Goal: Task Accomplishment & Management: Use online tool/utility

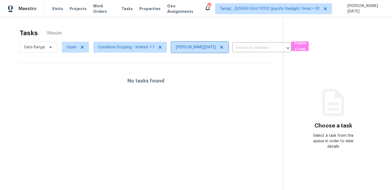
click at [220, 48] on icon at bounding box center [221, 47] width 3 height 3
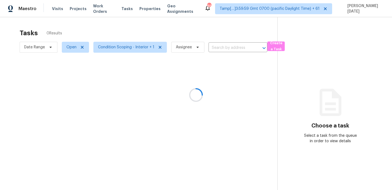
click at [206, 32] on div at bounding box center [196, 95] width 392 height 190
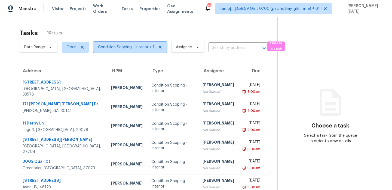
click at [135, 46] on span "Condition Scoping - Interior + 1" at bounding box center [126, 46] width 56 height 5
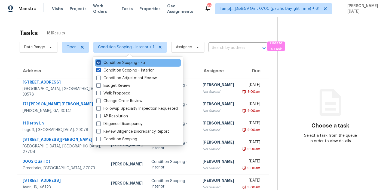
click at [129, 65] on label "Condition Scoping - Full" at bounding box center [121, 62] width 50 height 5
click at [100, 63] on input "Condition Scoping - Full" at bounding box center [98, 62] width 4 height 4
checkbox input "false"
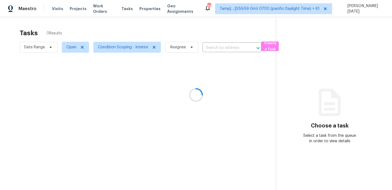
click at [158, 32] on div at bounding box center [196, 95] width 392 height 190
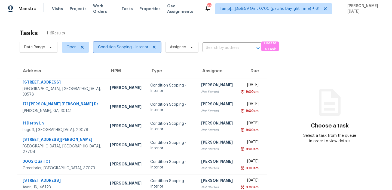
click at [130, 47] on span "Condition Scoping - Interior" at bounding box center [123, 46] width 50 height 5
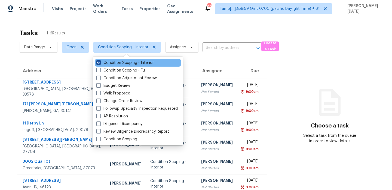
click at [129, 62] on label "Condition Scoping - Interior" at bounding box center [124, 62] width 57 height 5
click at [100, 62] on input "Condition Scoping - Interior" at bounding box center [98, 62] width 4 height 4
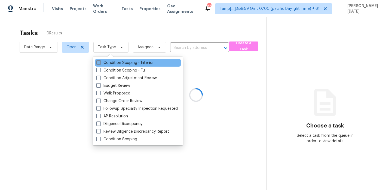
click at [129, 62] on label "Condition Scoping - Interior" at bounding box center [124, 62] width 57 height 5
click at [100, 62] on input "Condition Scoping - Interior" at bounding box center [98, 62] width 4 height 4
checkbox input "true"
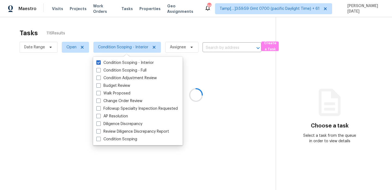
click at [163, 32] on div at bounding box center [196, 95] width 392 height 190
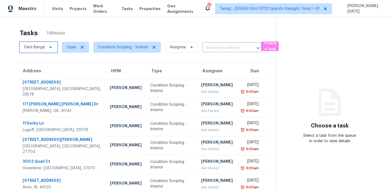
click at [43, 52] on span "Date Range" at bounding box center [39, 47] width 38 height 11
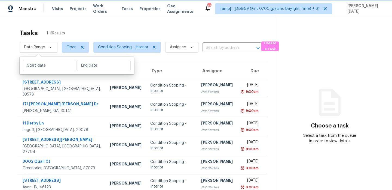
click at [43, 52] on span "Date Range" at bounding box center [39, 47] width 38 height 11
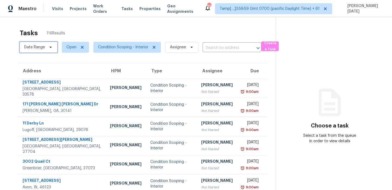
click at [43, 47] on span "Date Range" at bounding box center [34, 46] width 21 height 5
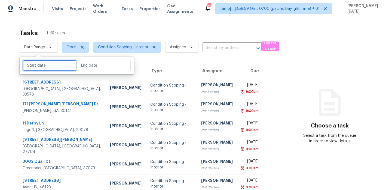
click at [45, 66] on input "text" at bounding box center [50, 65] width 54 height 11
select select "7"
select select "2025"
select select "8"
select select "2025"
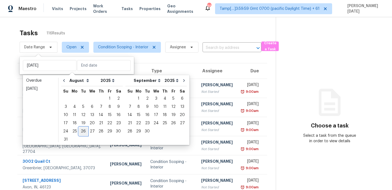
click at [84, 131] on div "26" at bounding box center [83, 131] width 9 height 8
type input "[DATE]"
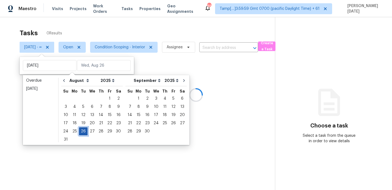
click at [84, 131] on div "26" at bounding box center [83, 131] width 9 height 8
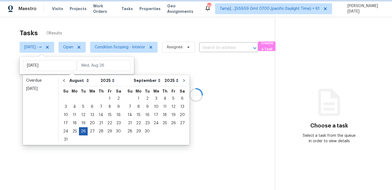
type input "[DATE]"
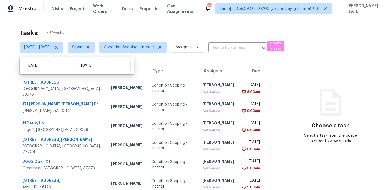
click at [168, 31] on div "Tasks 46 Results" at bounding box center [149, 33] width 258 height 14
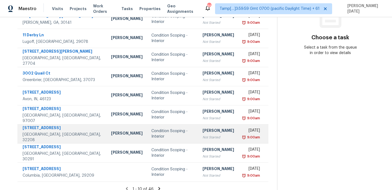
scroll to position [88, 0]
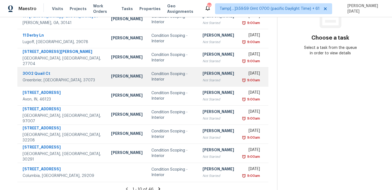
click at [203, 77] on div "Not Started" at bounding box center [219, 79] width 32 height 5
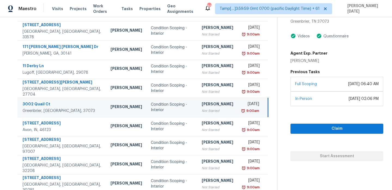
scroll to position [34, 0]
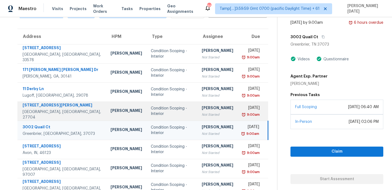
click at [211, 112] on div "Not Started" at bounding box center [218, 114] width 32 height 5
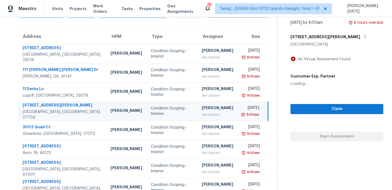
scroll to position [17, 0]
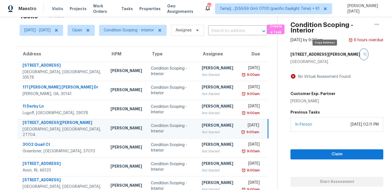
click at [364, 54] on icon "button" at bounding box center [365, 54] width 3 height 3
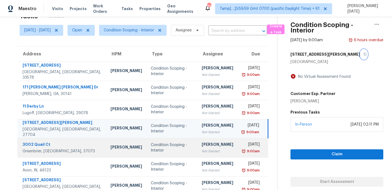
scroll to position [94, 0]
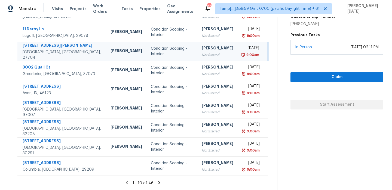
click at [162, 181] on icon at bounding box center [159, 182] width 5 height 5
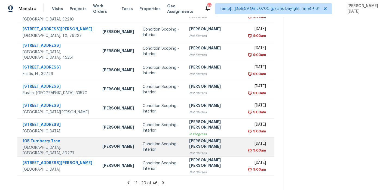
click at [178, 143] on td "Condition Scoping - Interior" at bounding box center [161, 146] width 46 height 19
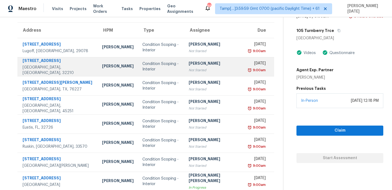
scroll to position [30, 0]
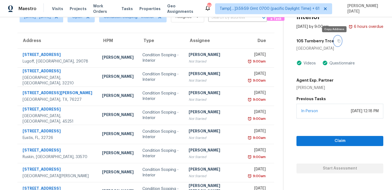
click at [338, 41] on icon "button" at bounding box center [339, 41] width 3 height 3
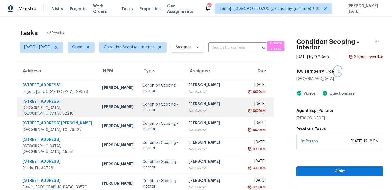
scroll to position [94, 0]
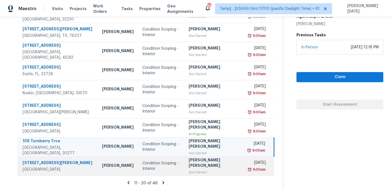
click at [184, 166] on td "Condition Scoping - Interior" at bounding box center [161, 165] width 46 height 19
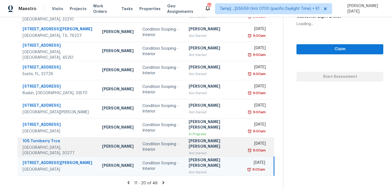
scroll to position [0, 0]
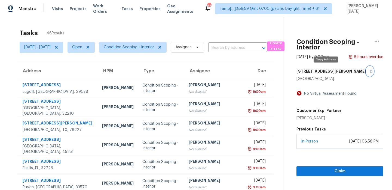
click at [370, 71] on icon "button" at bounding box center [371, 70] width 3 height 3
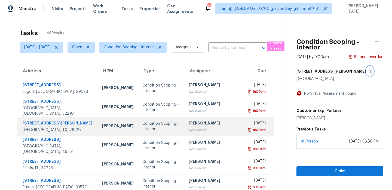
scroll to position [94, 0]
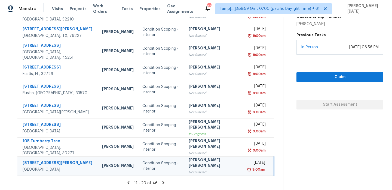
click at [163, 181] on icon at bounding box center [163, 182] width 5 height 5
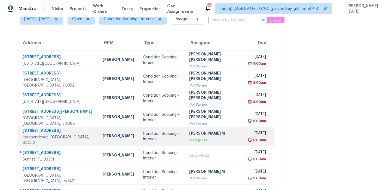
scroll to position [26, 0]
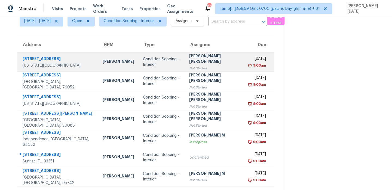
click at [178, 62] on div "Condition Scoping - Interior" at bounding box center [162, 61] width 38 height 11
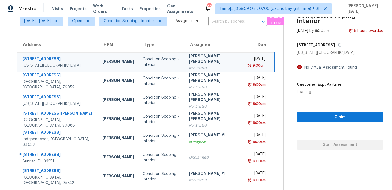
scroll to position [0, 0]
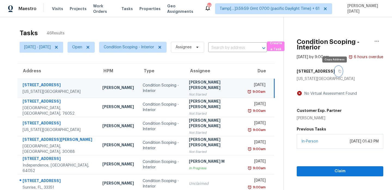
click at [338, 71] on icon "button" at bounding box center [339, 70] width 3 height 3
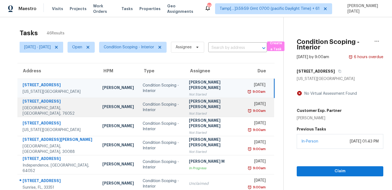
click at [208, 111] on div "Not Started" at bounding box center [214, 113] width 51 height 5
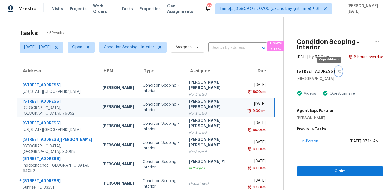
click at [338, 71] on icon "button" at bounding box center [339, 70] width 3 height 3
click at [319, 169] on span "Claim" at bounding box center [340, 171] width 78 height 7
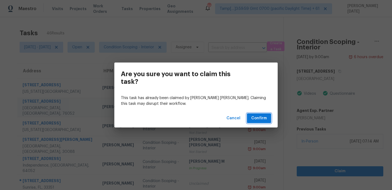
click at [266, 121] on span "Confirm" at bounding box center [259, 118] width 16 height 7
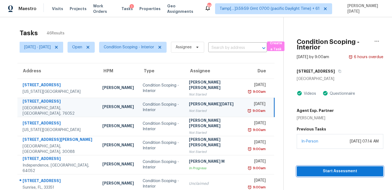
click at [327, 173] on span "Start Assessment" at bounding box center [340, 171] width 78 height 7
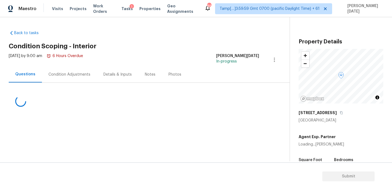
click at [64, 73] on div "Condition Adjustments" at bounding box center [69, 74] width 42 height 5
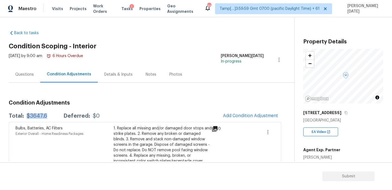
drag, startPoint x: 26, startPoint y: 116, endPoint x: 47, endPoint y: 116, distance: 20.2
click at [47, 116] on div "Total: $3647.6 Deferred: $0" at bounding box center [54, 115] width 91 height 5
copy div "$3647.6"
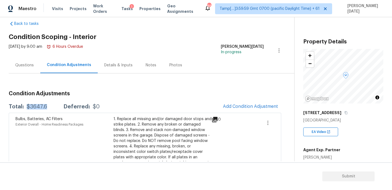
click at [24, 66] on div "Questions" at bounding box center [24, 64] width 19 height 5
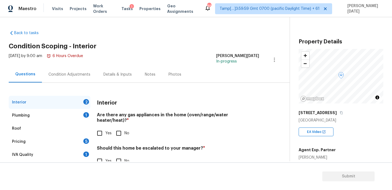
click at [105, 130] on span "Yes" at bounding box center [108, 133] width 6 height 6
click at [105, 127] on input "Yes" at bounding box center [99, 132] width 11 height 11
checkbox input "true"
click at [123, 156] on input "No" at bounding box center [118, 161] width 11 height 11
checkbox input "true"
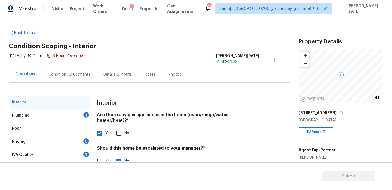
click at [82, 110] on div "Plumbing 1" at bounding box center [50, 115] width 82 height 13
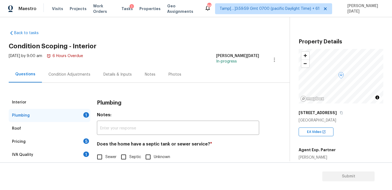
scroll to position [15, 0]
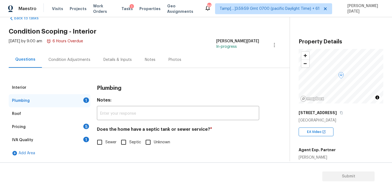
click at [104, 139] on input "Sewer" at bounding box center [99, 141] width 11 height 11
checkbox input "true"
click at [74, 119] on div "Roof" at bounding box center [50, 113] width 82 height 13
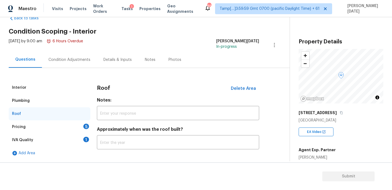
click at [79, 124] on div "Pricing 5" at bounding box center [50, 126] width 82 height 13
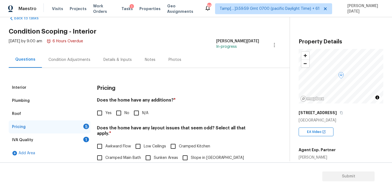
click at [111, 121] on div "Pricing Does the home have any additions? * Yes No N/A Does the home have any l…" at bounding box center [178, 184] width 162 height 207
click at [118, 114] on input "No" at bounding box center [118, 112] width 11 height 11
checkbox input "true"
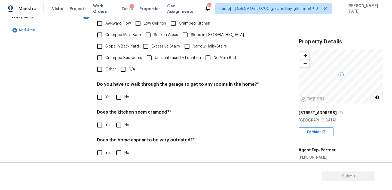
click at [123, 93] on input "No" at bounding box center [118, 96] width 11 height 11
checkbox input "true"
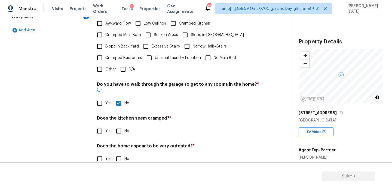
click at [122, 125] on input "No" at bounding box center [118, 130] width 11 height 11
checkbox input "true"
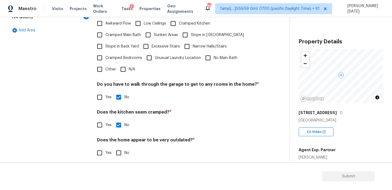
click at [122, 147] on input "No" at bounding box center [118, 152] width 11 height 11
checkbox input "true"
click at [127, 68] on input "N/A" at bounding box center [122, 68] width 11 height 11
checkbox input "true"
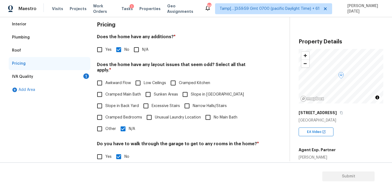
click at [87, 75] on div "1" at bounding box center [86, 75] width 6 height 5
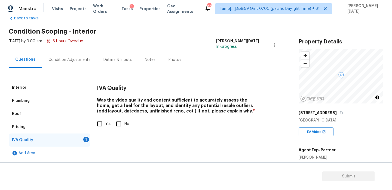
scroll to position [15, 0]
click at [100, 123] on input "Yes" at bounding box center [99, 123] width 11 height 11
checkbox input "true"
click at [74, 59] on div "Condition Adjustments" at bounding box center [69, 59] width 42 height 5
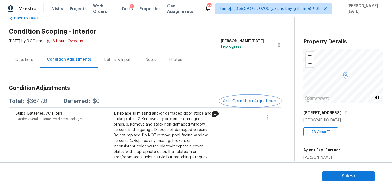
click at [240, 96] on button "Add Condition Adjustment" at bounding box center [251, 100] width 62 height 11
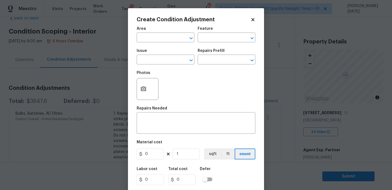
click at [116, 98] on body "Maestro Visits Projects Work Orders Tasks 1 Properties Geo Assignments 861 Tamp…" at bounding box center [196, 95] width 392 height 190
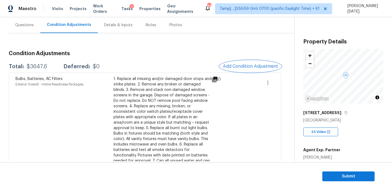
scroll to position [246, 0]
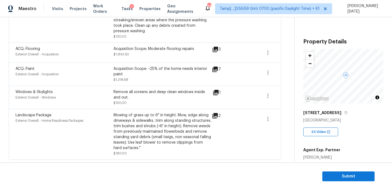
click at [217, 94] on icon at bounding box center [216, 92] width 7 height 7
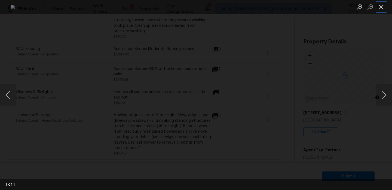
click at [381, 6] on button "Close lightbox" at bounding box center [381, 7] width 11 height 10
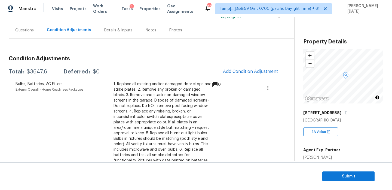
scroll to position [36, 0]
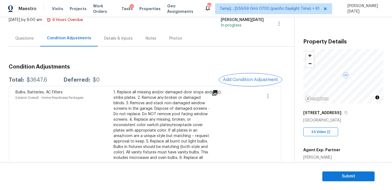
click at [254, 76] on button "Add Condition Adjustment" at bounding box center [251, 79] width 62 height 11
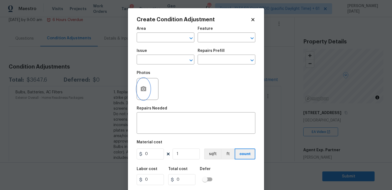
click at [139, 93] on button "button" at bounding box center [143, 88] width 13 height 21
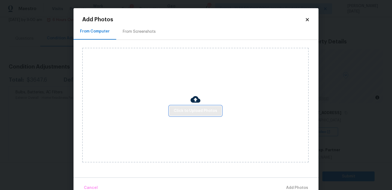
click at [197, 107] on span "Click to Upload Photos" at bounding box center [196, 110] width 44 height 7
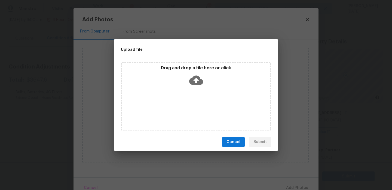
click at [197, 107] on div "Drag and drop a file here or click" at bounding box center [196, 96] width 150 height 68
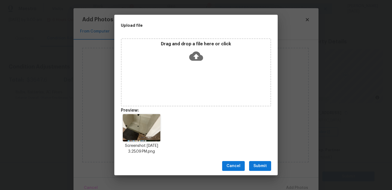
click at [254, 162] on button "Submit" at bounding box center [260, 166] width 22 height 10
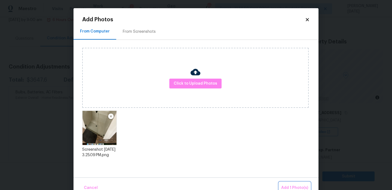
click at [290, 183] on button "Add 1 Photo(s)" at bounding box center [294, 188] width 31 height 12
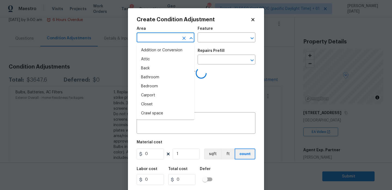
click at [147, 40] on input "text" at bounding box center [158, 38] width 43 height 8
type input "int"
click at [181, 41] on div at bounding box center [187, 38] width 14 height 8
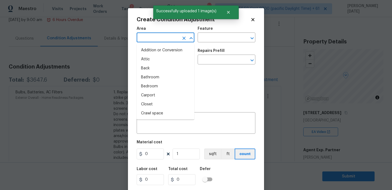
click at [155, 38] on input "text" at bounding box center [158, 38] width 43 height 8
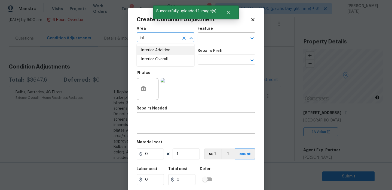
click at [187, 38] on button "Close" at bounding box center [191, 38] width 8 height 8
type input "intb"
click at [184, 37] on icon "Clear" at bounding box center [183, 37] width 5 height 5
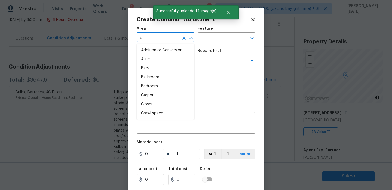
click at [172, 37] on input "b" at bounding box center [158, 38] width 43 height 8
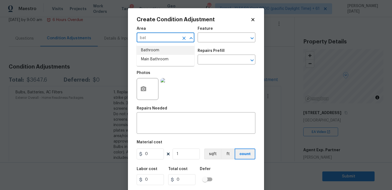
click at [166, 52] on li "Bathroom" at bounding box center [166, 50] width 58 height 9
type input "Bathroom"
click at [158, 64] on input "text" at bounding box center [158, 60] width 43 height 8
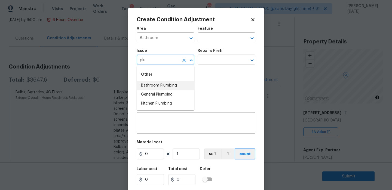
click at [171, 83] on li "Bathroom Plumbing" at bounding box center [166, 85] width 58 height 9
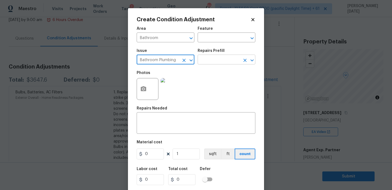
type input "Bathroom Plumbing"
click at [217, 58] on input "text" at bounding box center [219, 60] width 43 height 8
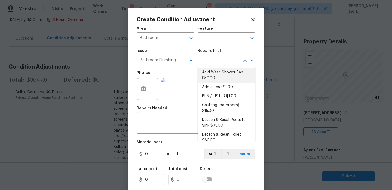
click at [218, 74] on li "Acid Wash Shower Pan $50.00" at bounding box center [227, 75] width 58 height 15
type input "Plumbing"
type textarea "Prep and acid wash/deep clean the shower pan."
type input "50"
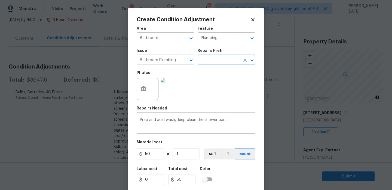
scroll to position [14, 0]
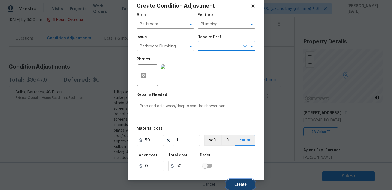
click at [235, 181] on button "Create" at bounding box center [241, 184] width 30 height 11
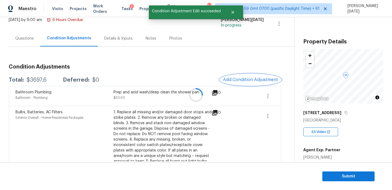
scroll to position [0, 0]
drag, startPoint x: 26, startPoint y: 81, endPoint x: 47, endPoint y: 81, distance: 21.3
click at [47, 81] on div "Total: $3697.6 Deferred: $0" at bounding box center [54, 79] width 90 height 5
copy div "$3697.6"
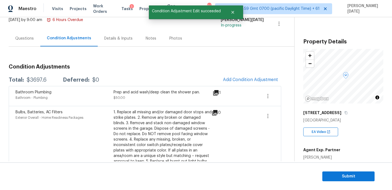
click at [26, 43] on div "Questions" at bounding box center [25, 38] width 32 height 16
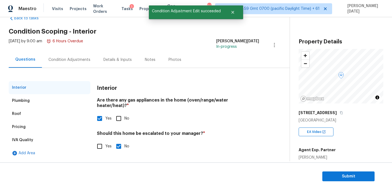
click at [26, 43] on div "[DATE] by 9:00 am 6 Hours Overdue" at bounding box center [46, 44] width 74 height 13
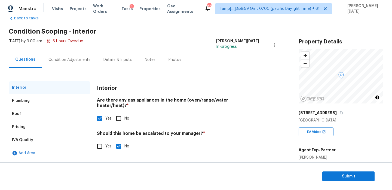
click at [72, 60] on div "Condition Adjustments" at bounding box center [69, 59] width 42 height 5
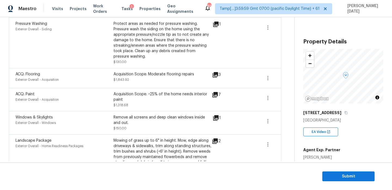
scroll to position [266, 0]
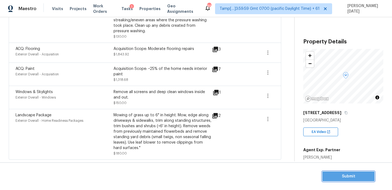
click at [331, 175] on span "Submit" at bounding box center [349, 176] width 44 height 7
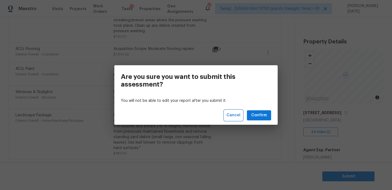
click at [240, 112] on span "Cancel" at bounding box center [234, 115] width 14 height 7
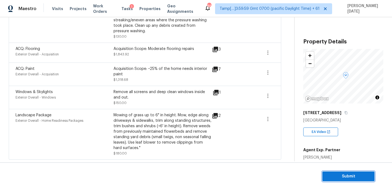
click at [351, 178] on span "Submit" at bounding box center [349, 176] width 44 height 7
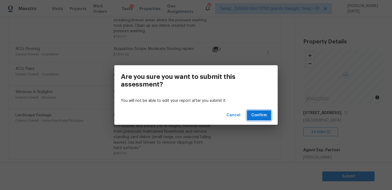
click at [262, 112] on span "Confirm" at bounding box center [259, 115] width 16 height 7
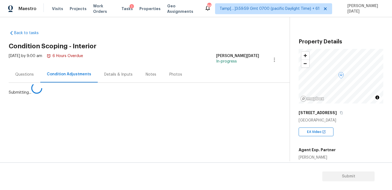
scroll to position [0, 0]
